Goal: Transaction & Acquisition: Download file/media

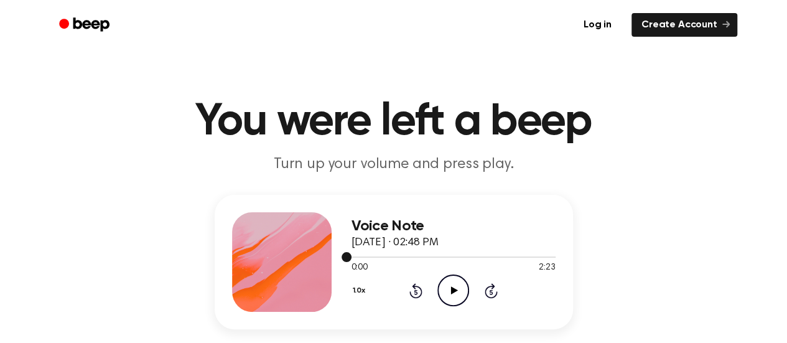
click at [528, 257] on div at bounding box center [454, 256] width 204 height 1
click at [446, 296] on icon "Play Audio" at bounding box center [453, 290] width 32 height 32
click at [550, 255] on div at bounding box center [454, 256] width 204 height 10
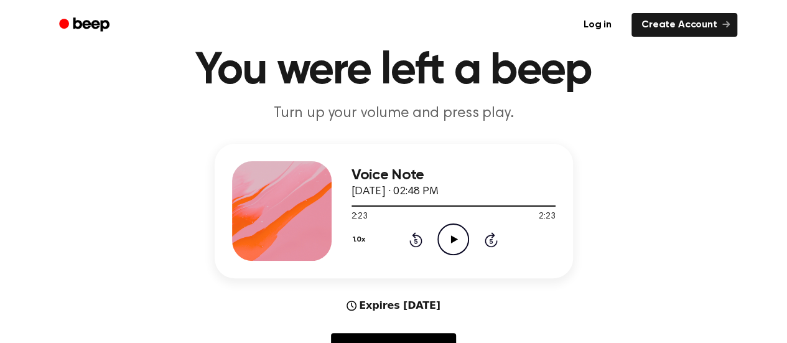
scroll to position [51, 0]
click at [610, 30] on link "Log in" at bounding box center [597, 25] width 53 height 29
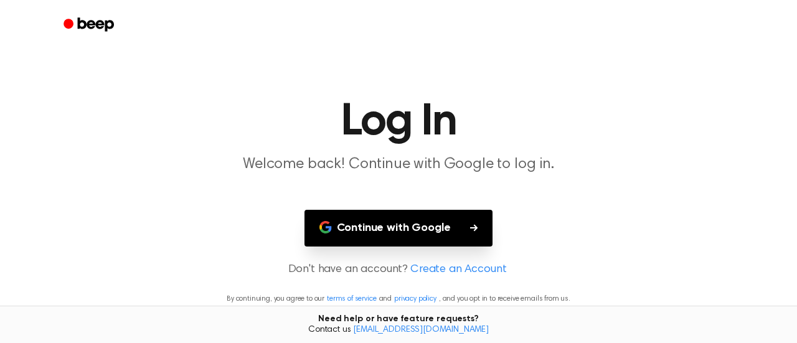
click at [430, 234] on button "Continue with Google" at bounding box center [398, 228] width 189 height 37
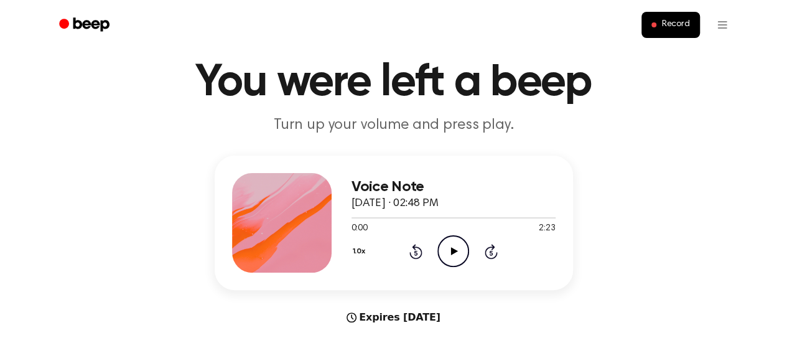
scroll to position [39, 0]
click at [426, 319] on div "Expires [DATE]" at bounding box center [394, 318] width 358 height 15
click at [271, 304] on div "Voice Note [DATE] · 02:48 PM 0:00 2:23 Your browser does not support the [objec…" at bounding box center [393, 240] width 757 height 169
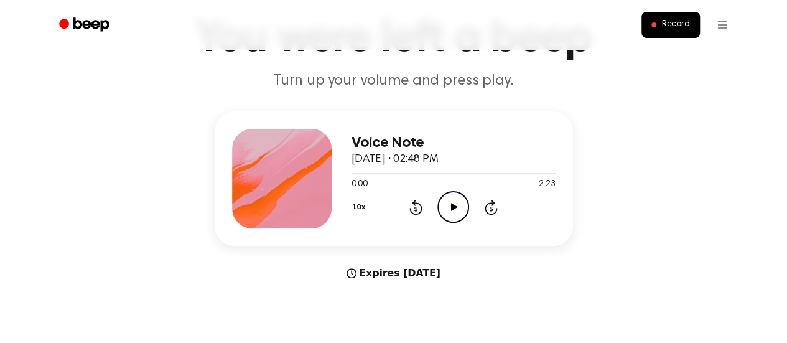
scroll to position [0, 0]
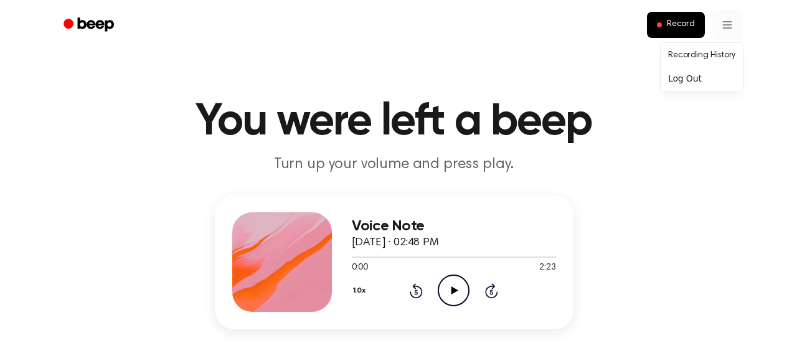
click at [676, 77] on div "Log Out" at bounding box center [701, 78] width 77 height 21
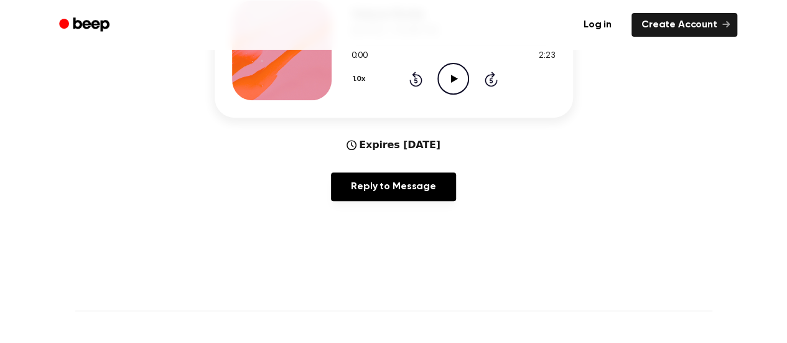
scroll to position [214, 0]
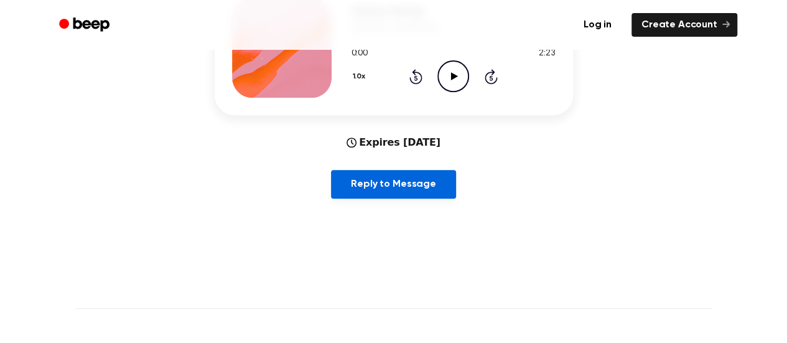
click at [361, 189] on link "Reply to Message" at bounding box center [393, 184] width 124 height 29
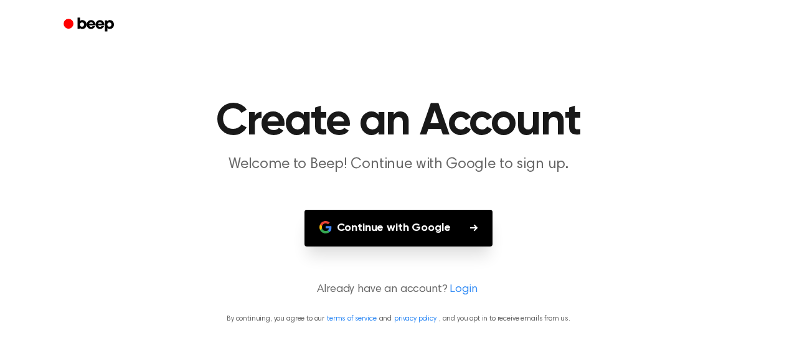
click at [431, 220] on button "Continue with Google" at bounding box center [398, 228] width 189 height 37
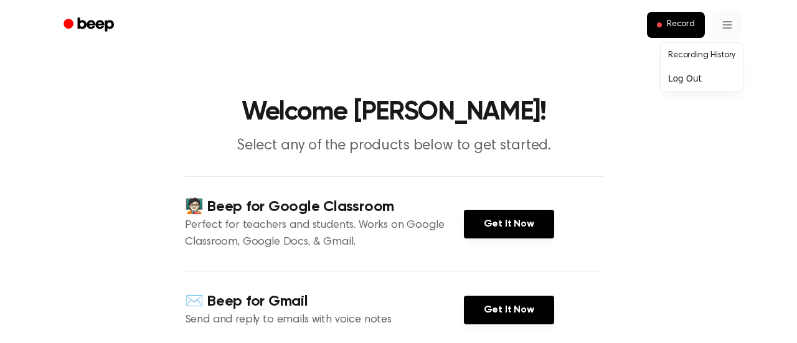
click at [693, 79] on div "Log Out" at bounding box center [701, 78] width 77 height 21
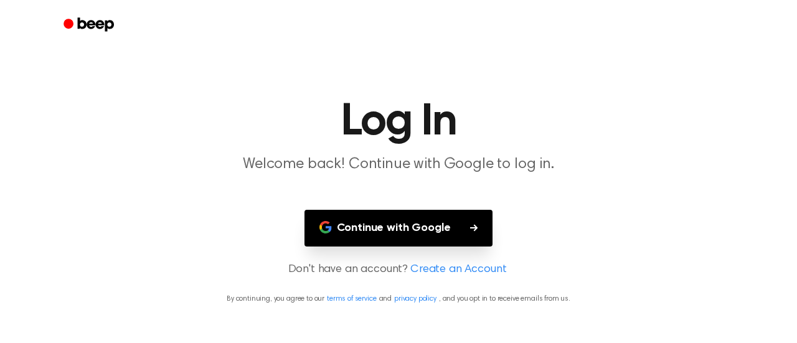
click at [80, 23] on icon "Beep" at bounding box center [89, 25] width 53 height 18
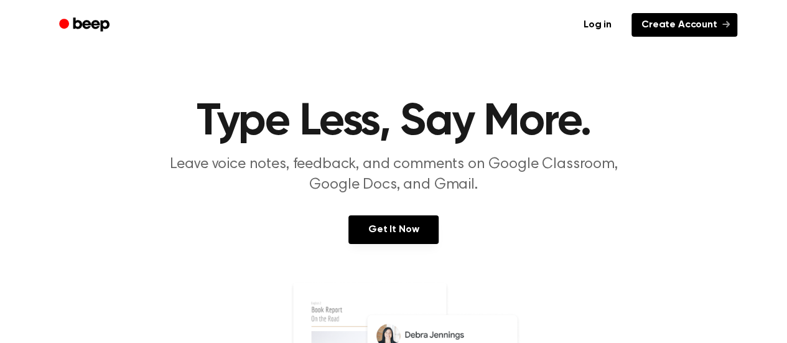
click at [653, 27] on link "Create Account" at bounding box center [685, 25] width 106 height 24
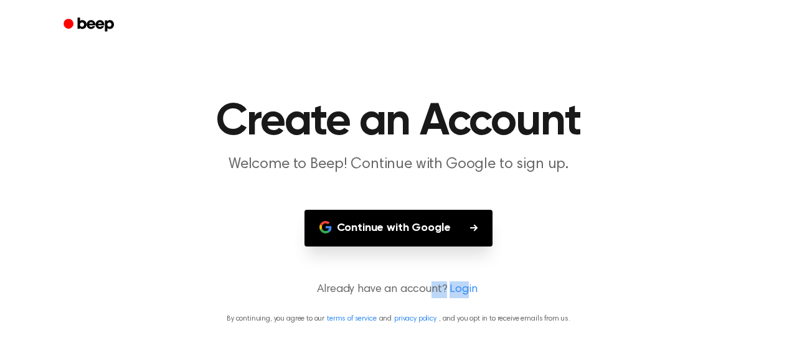
drag, startPoint x: 433, startPoint y: 289, endPoint x: 467, endPoint y: 287, distance: 33.7
click at [467, 287] on p "Already have an account? Login" at bounding box center [398, 289] width 767 height 17
click at [467, 287] on link "Login" at bounding box center [462, 289] width 27 height 17
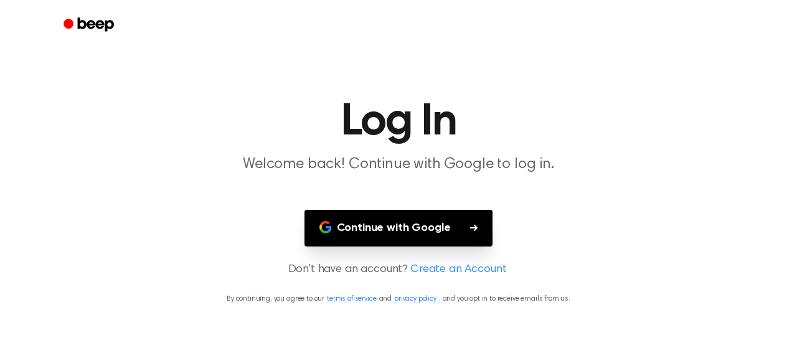
click at [432, 269] on link "Create an Account" at bounding box center [458, 269] width 96 height 17
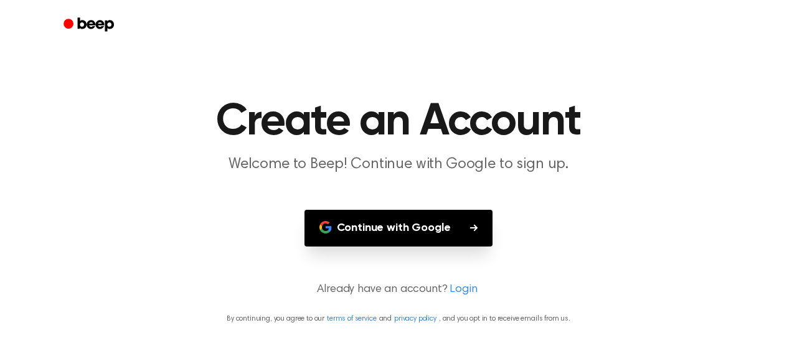
click at [451, 286] on link "Login" at bounding box center [462, 289] width 27 height 17
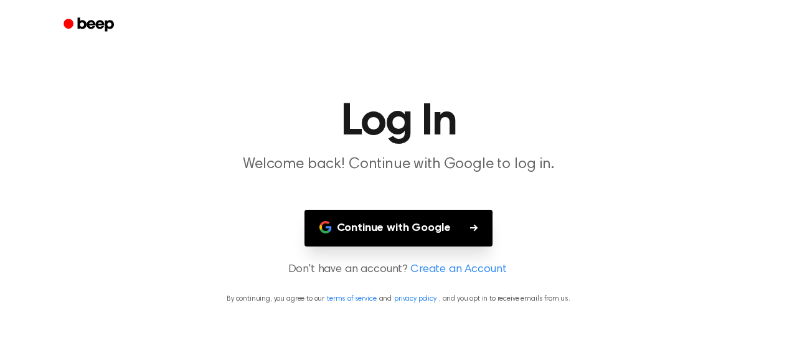
click at [459, 230] on button "Continue with Google" at bounding box center [398, 228] width 189 height 37
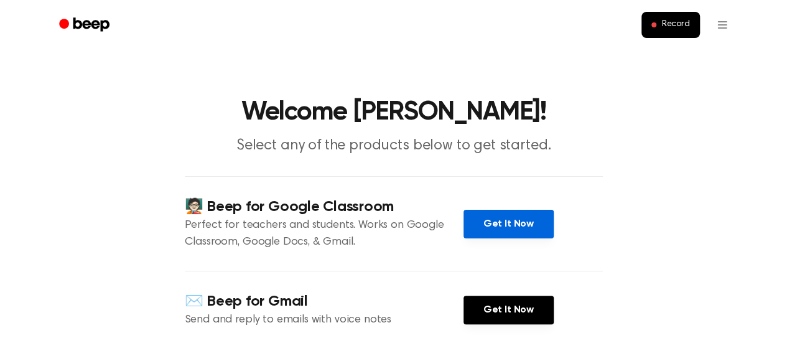
click at [481, 227] on link "Get It Now" at bounding box center [509, 224] width 90 height 29
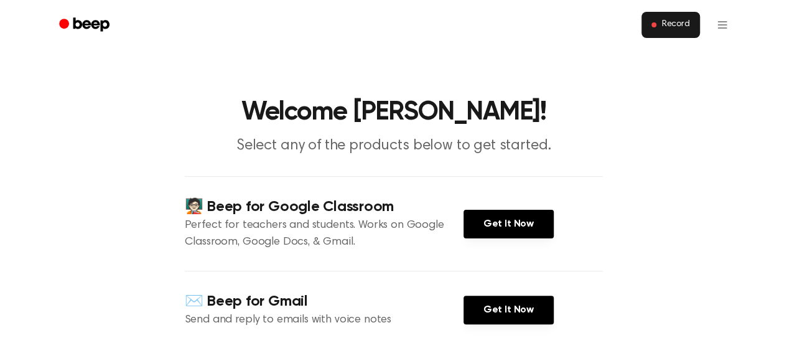
click at [680, 29] on span "Record" at bounding box center [675, 24] width 28 height 11
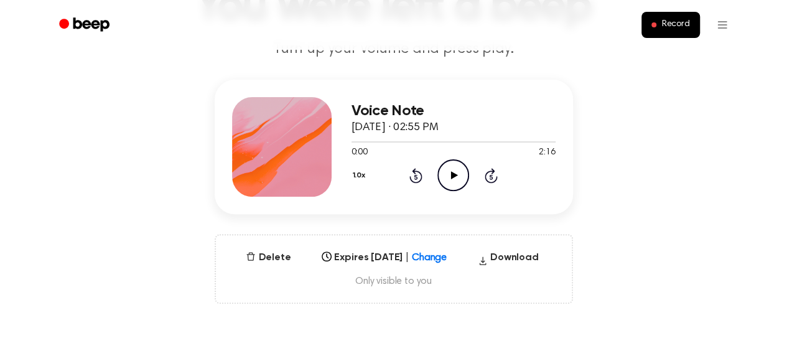
scroll to position [116, 0]
click at [523, 256] on button "Download" at bounding box center [508, 260] width 71 height 20
click at [451, 174] on icon at bounding box center [454, 175] width 7 height 8
click at [372, 136] on div at bounding box center [454, 141] width 204 height 10
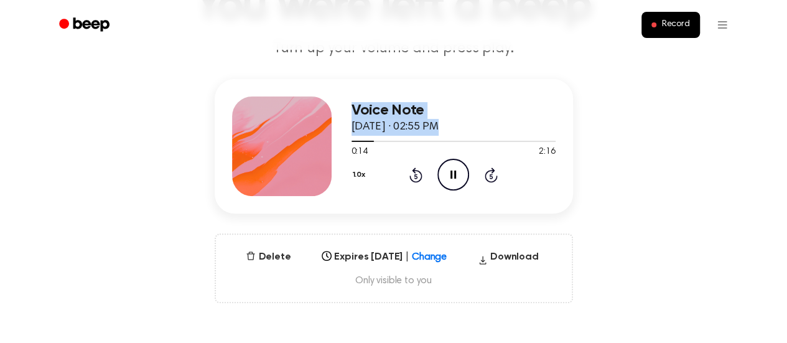
drag, startPoint x: 370, startPoint y: 138, endPoint x: 308, endPoint y: 139, distance: 62.2
click at [308, 139] on div "Voice Note September 23, 2025 · 02:55 PM 0:14 2:16 Your browser does not suppor…" at bounding box center [394, 146] width 358 height 134
click at [355, 138] on div at bounding box center [454, 141] width 204 height 10
click at [455, 176] on icon at bounding box center [454, 175] width 7 height 8
click at [455, 176] on icon at bounding box center [454, 175] width 6 height 8
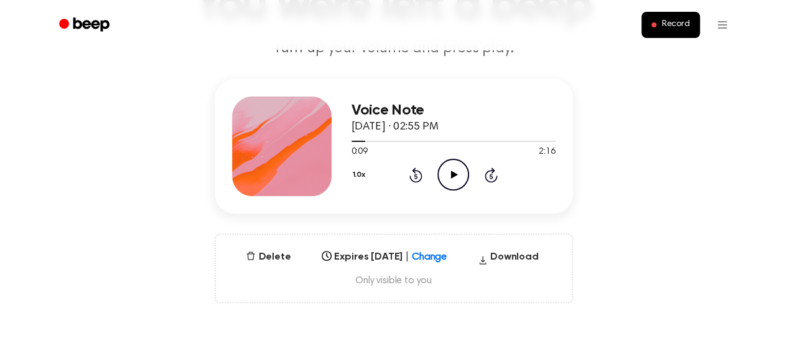
click at [452, 172] on icon at bounding box center [454, 175] width 7 height 8
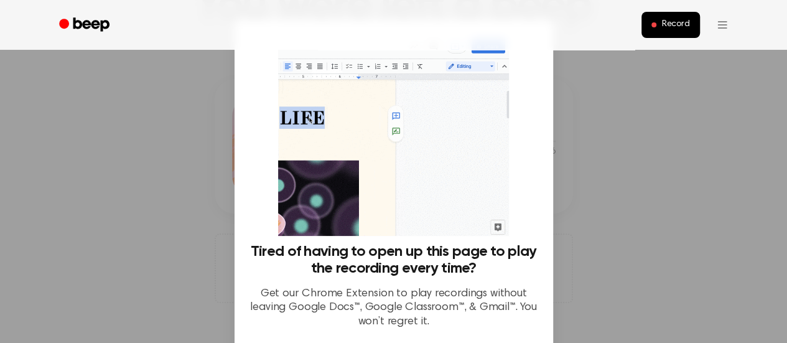
click at [563, 91] on div at bounding box center [393, 171] width 787 height 343
click at [225, 151] on div at bounding box center [393, 171] width 787 height 343
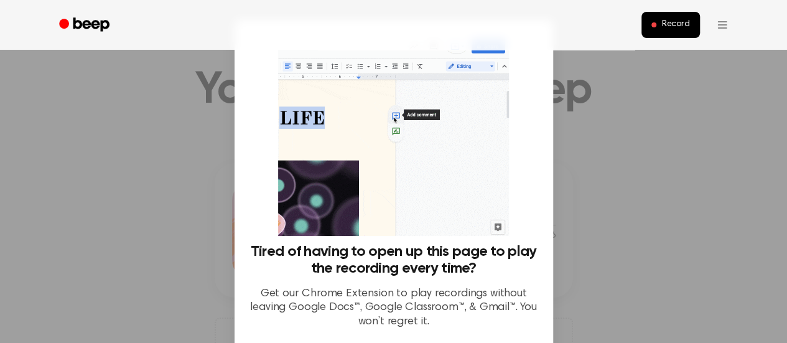
scroll to position [0, 0]
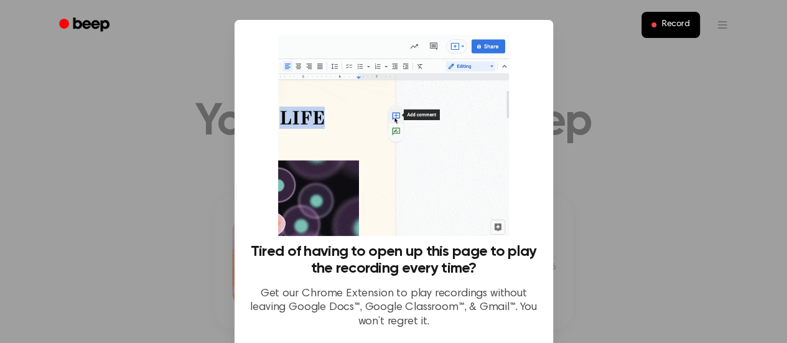
click at [520, 206] on div "Tired of having to open up this page to play the recording every time? Get our …" at bounding box center [394, 187] width 289 height 304
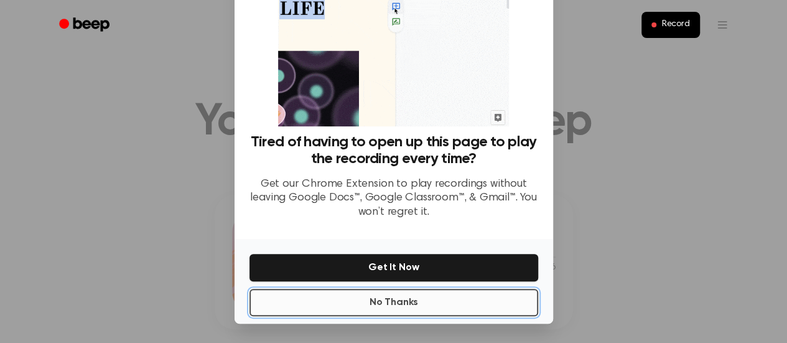
click at [442, 308] on button "No Thanks" at bounding box center [394, 302] width 289 height 27
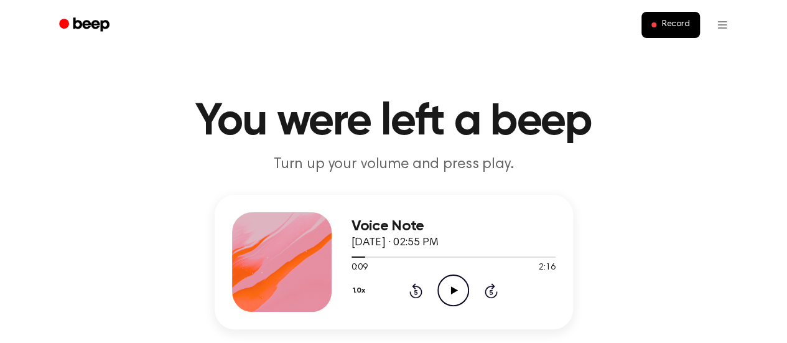
click at [452, 289] on icon at bounding box center [454, 290] width 7 height 8
click at [452, 289] on icon at bounding box center [454, 290] width 6 height 8
